Goal: Task Accomplishment & Management: Manage account settings

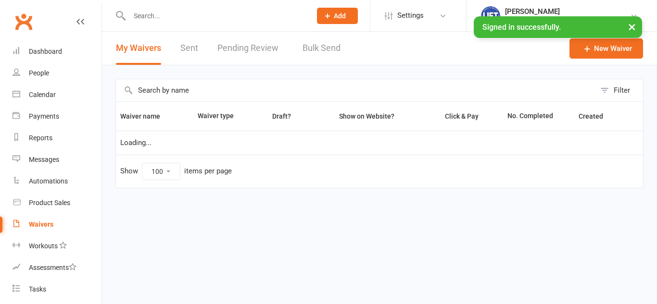
select select "100"
click at [152, 15] on input "text" at bounding box center [215, 15] width 178 height 13
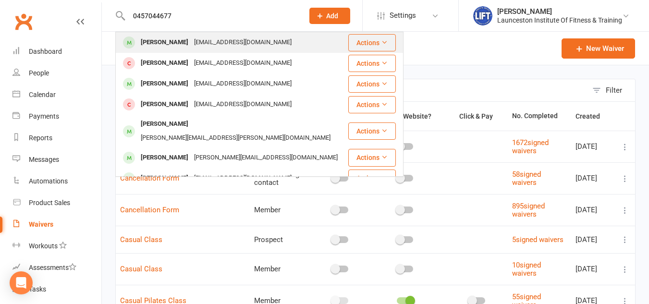
type input "0457044677"
click at [173, 45] on div "[PERSON_NAME]" at bounding box center [164, 43] width 53 height 14
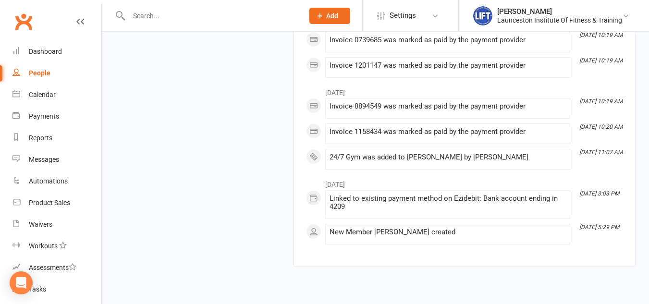
scroll to position [1139, 0]
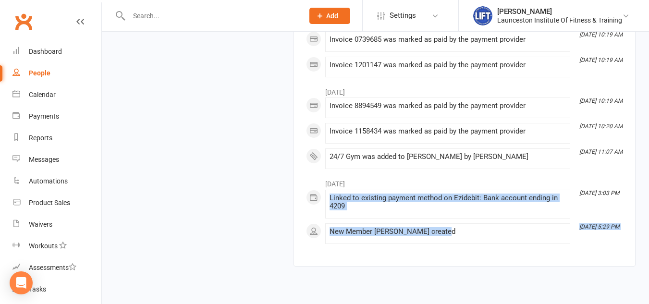
drag, startPoint x: 450, startPoint y: 233, endPoint x: 324, endPoint y: 200, distance: 130.6
click at [324, 200] on div "November [DATE] 3:03 PM Linked to existing payment method on Ezidebit: Bank acc…" at bounding box center [464, 209] width 317 height 70
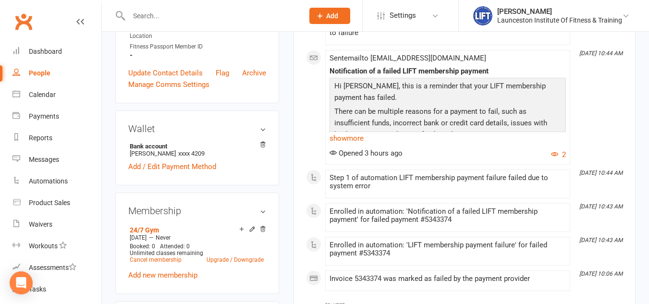
scroll to position [252, 0]
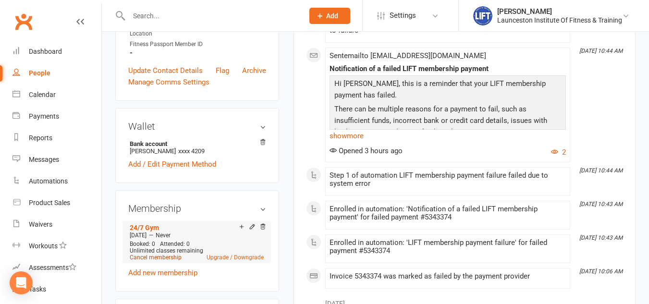
click at [165, 261] on link "Cancel membership" at bounding box center [156, 257] width 52 height 7
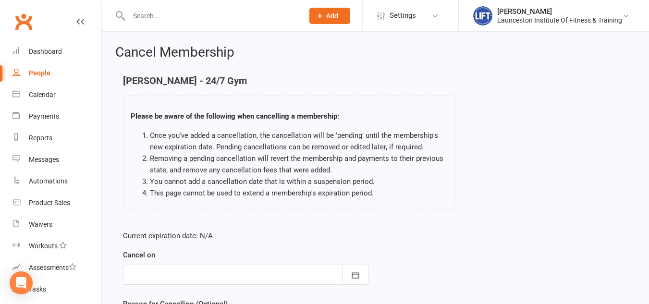
scroll to position [111, 0]
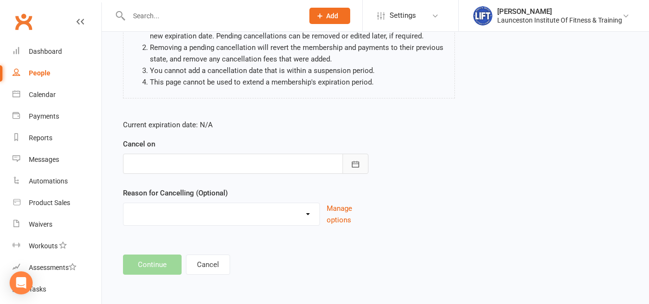
click at [354, 163] on icon "button" at bounding box center [356, 165] width 10 height 10
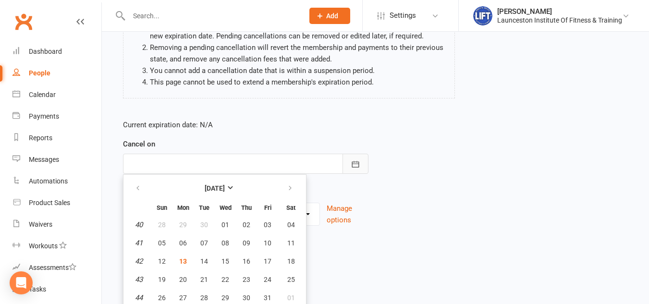
scroll to position [133, 0]
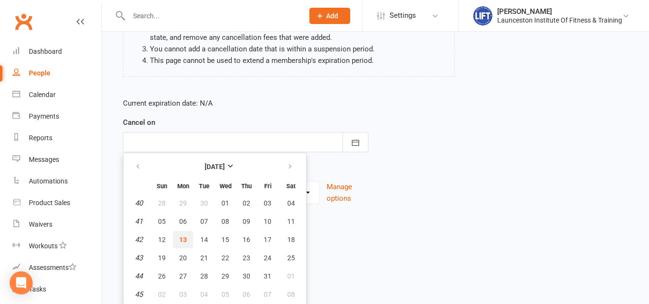
click at [183, 236] on span "13" at bounding box center [183, 240] width 8 height 8
type input "[DATE]"
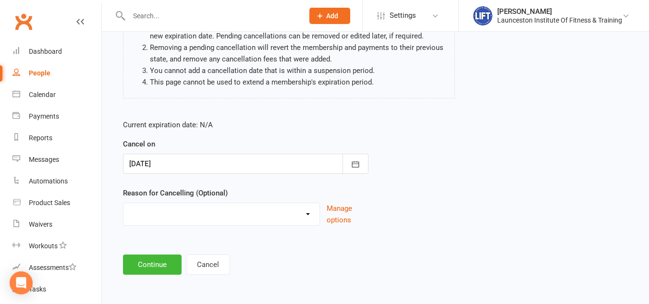
click at [207, 211] on select "Cancelled by staff (overdues) Change to Fitness Passport Changing gyms Injury M…" at bounding box center [222, 212] width 196 height 19
select select "6"
click at [124, 203] on select "Cancelled by staff (overdues) Change to Fitness Passport Changing gyms Injury M…" at bounding box center [222, 212] width 196 height 19
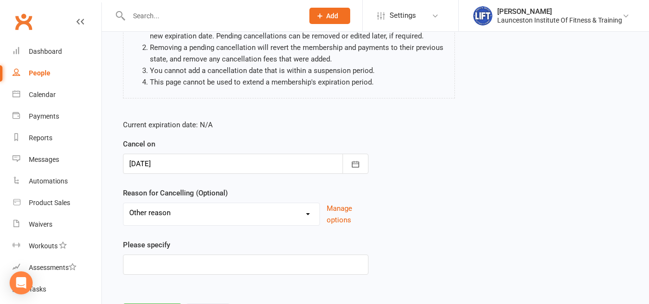
scroll to position [160, 0]
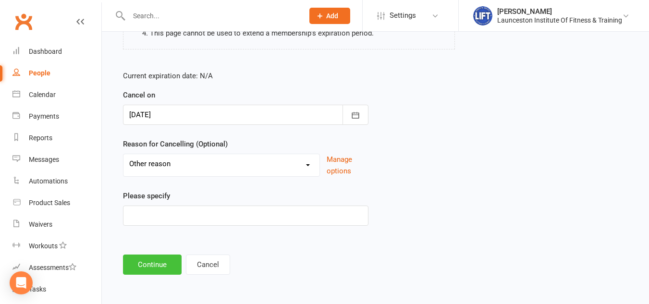
click at [157, 260] on button "Continue" at bounding box center [152, 265] width 59 height 20
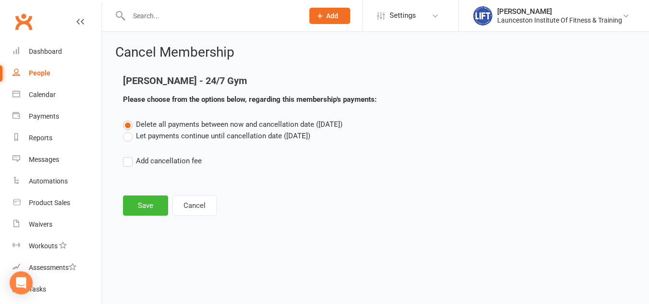
scroll to position [0, 0]
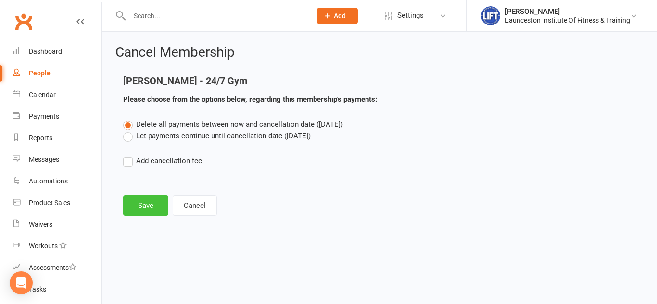
click at [147, 210] on button "Save" at bounding box center [145, 206] width 45 height 20
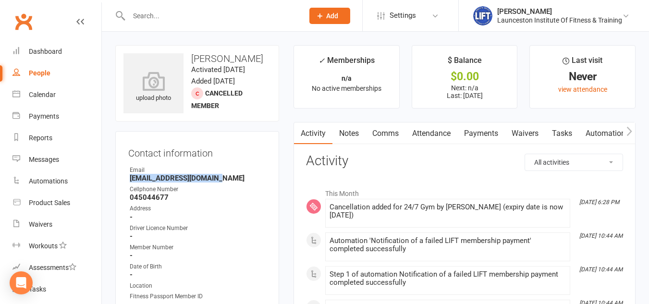
drag, startPoint x: 221, startPoint y: 197, endPoint x: 130, endPoint y: 201, distance: 90.5
click at [130, 183] on strong "[EMAIL_ADDRESS][DOMAIN_NAME]" at bounding box center [198, 178] width 137 height 9
copy strong "[EMAIL_ADDRESS][DOMAIN_NAME]"
